Goal: Check status: Check status

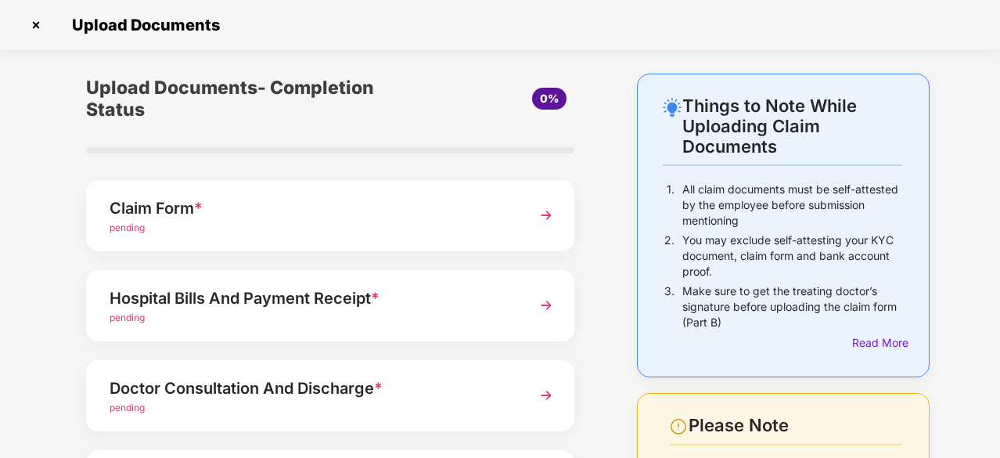
click at [31, 26] on img at bounding box center [35, 25] width 25 height 25
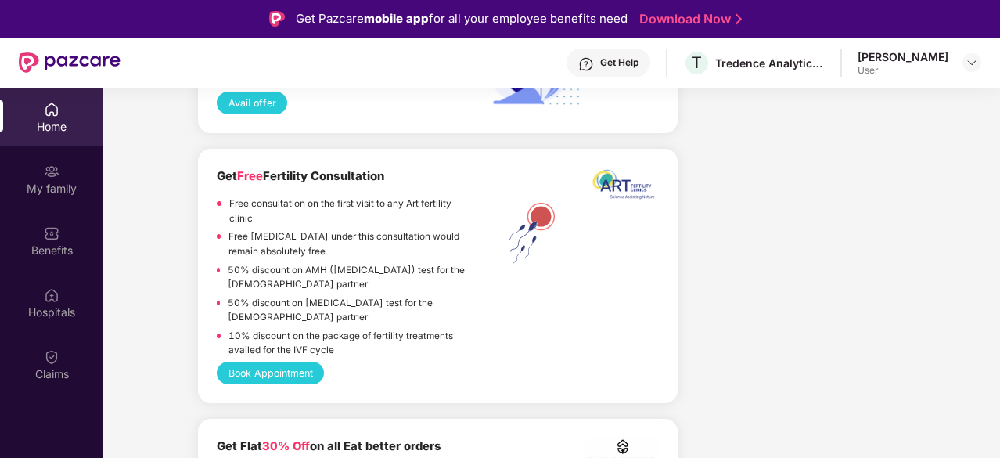
scroll to position [2622, 0]
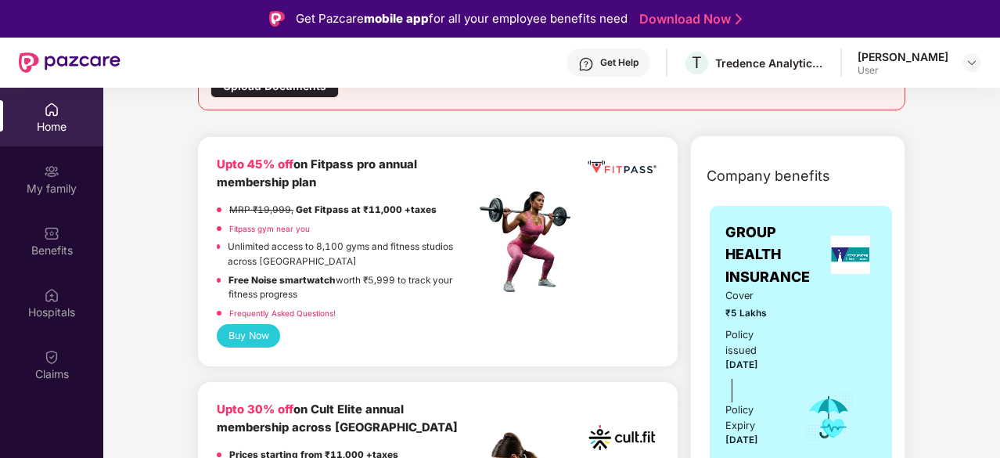
scroll to position [272, 0]
